Goal: Task Accomplishment & Management: Manage account settings

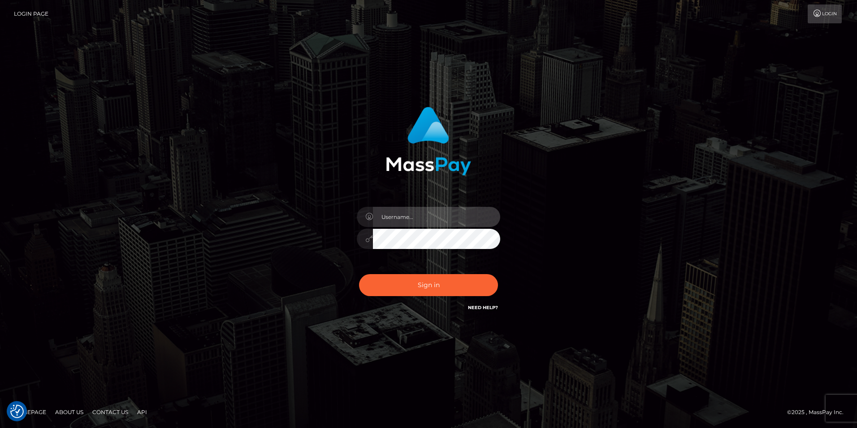
click at [409, 221] on input "text" at bounding box center [436, 217] width 127 height 20
type input "[EMAIL_ADDRESS][DOMAIN_NAME]"
click at [359, 274] on button "Sign in" at bounding box center [428, 285] width 139 height 22
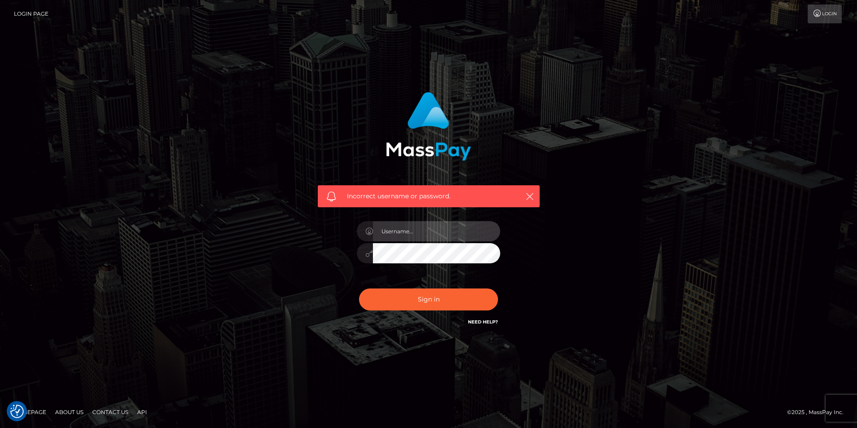
click at [413, 234] on input "text" at bounding box center [436, 231] width 127 height 20
type input "sarker2012@yahoo.com"
click at [359, 288] on button "Sign in" at bounding box center [428, 299] width 139 height 22
click at [404, 229] on input "text" at bounding box center [436, 231] width 127 height 20
type input "[EMAIL_ADDRESS][DOMAIN_NAME]"
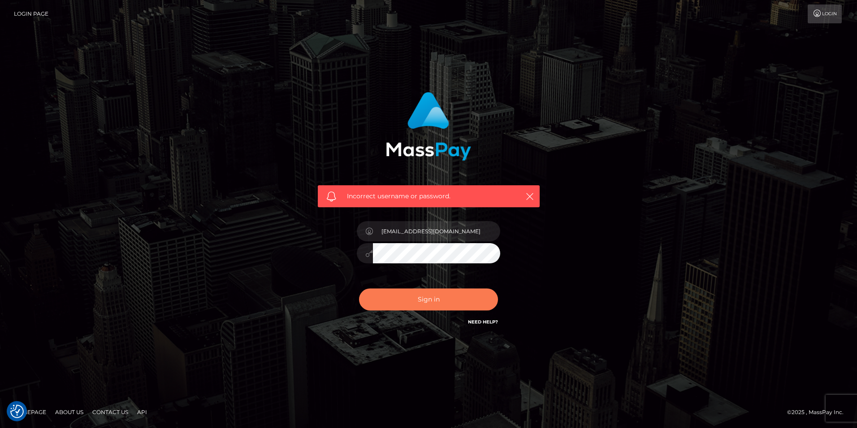
click at [421, 299] on button "Sign in" at bounding box center [428, 299] width 139 height 22
click at [416, 231] on input "text" at bounding box center [436, 231] width 127 height 20
type input "sarker2012@yahoo.com"
click at [419, 302] on button "Sign in" at bounding box center [428, 299] width 139 height 22
click at [822, 18] on link "Login" at bounding box center [825, 13] width 34 height 19
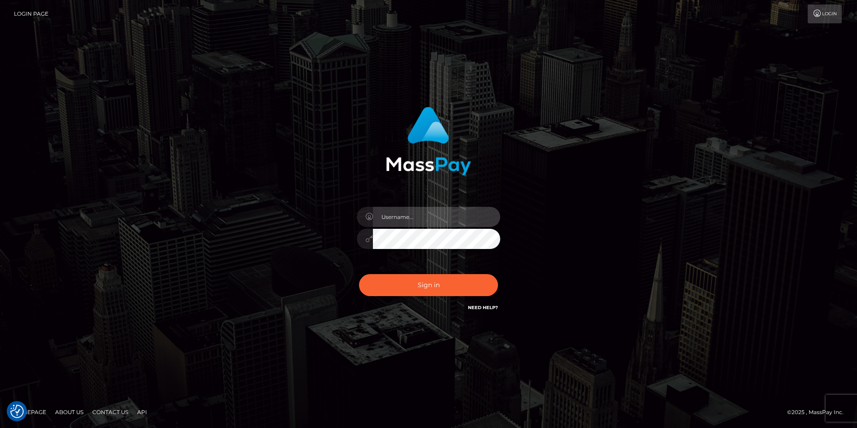
click at [418, 217] on input "text" at bounding box center [436, 217] width 127 height 20
type input "[EMAIL_ADDRESS][DOMAIN_NAME]"
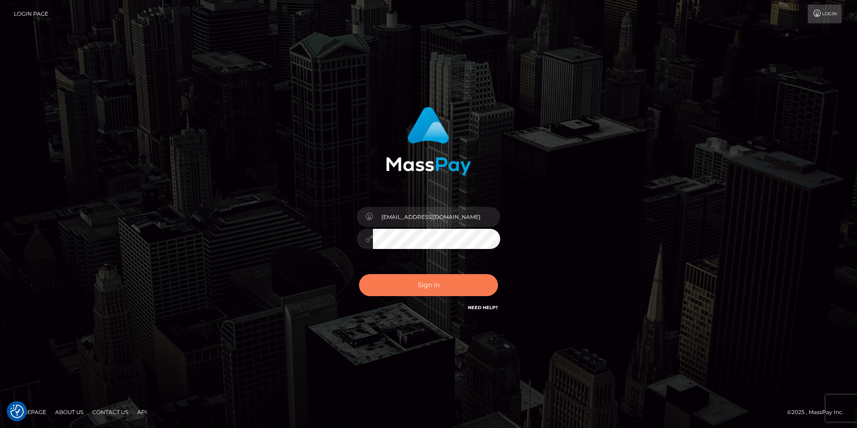
click at [430, 284] on button "Sign in" at bounding box center [428, 285] width 139 height 22
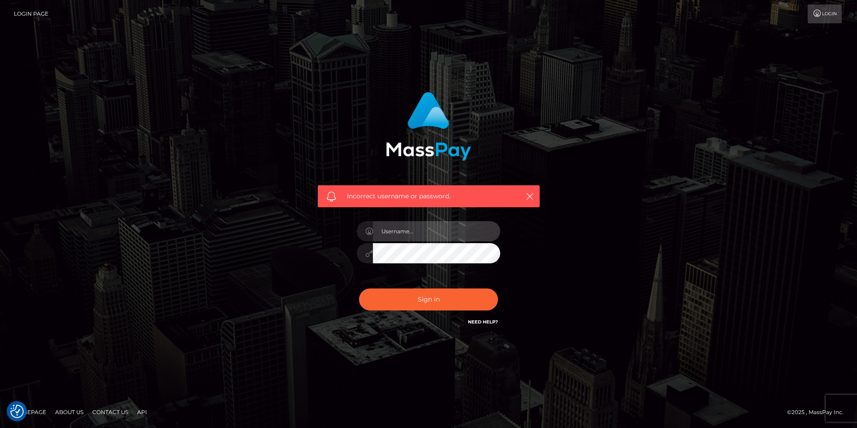
click at [462, 230] on input "text" at bounding box center [436, 231] width 127 height 20
type input "[EMAIL_ADDRESS][DOMAIN_NAME]"
click at [426, 296] on button "Sign in" at bounding box center [428, 299] width 139 height 22
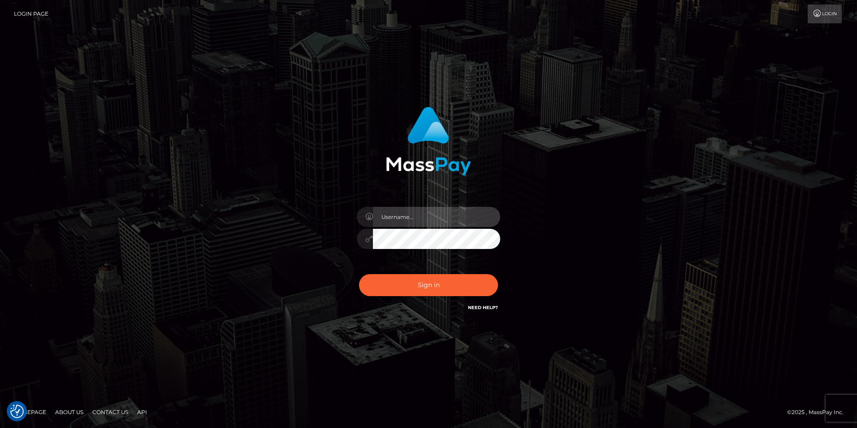
click at [415, 218] on input "text" at bounding box center [436, 217] width 127 height 20
type input "[EMAIL_ADDRESS][DOMAIN_NAME]"
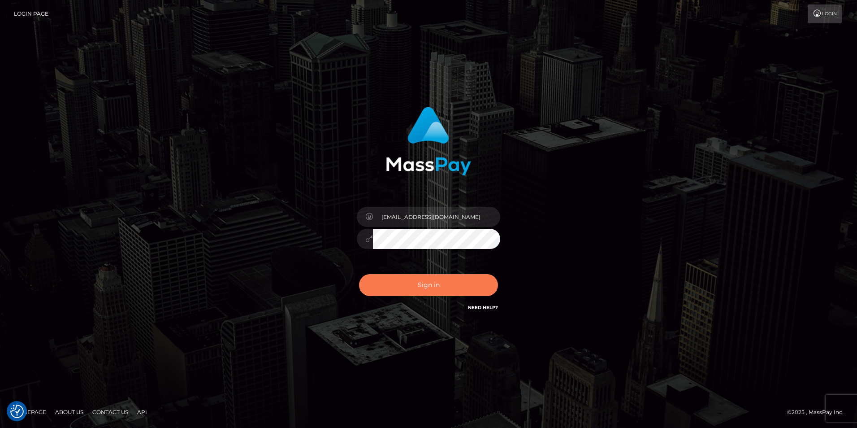
click at [428, 284] on button "Sign in" at bounding box center [428, 285] width 139 height 22
